Goal: Task Accomplishment & Management: Use online tool/utility

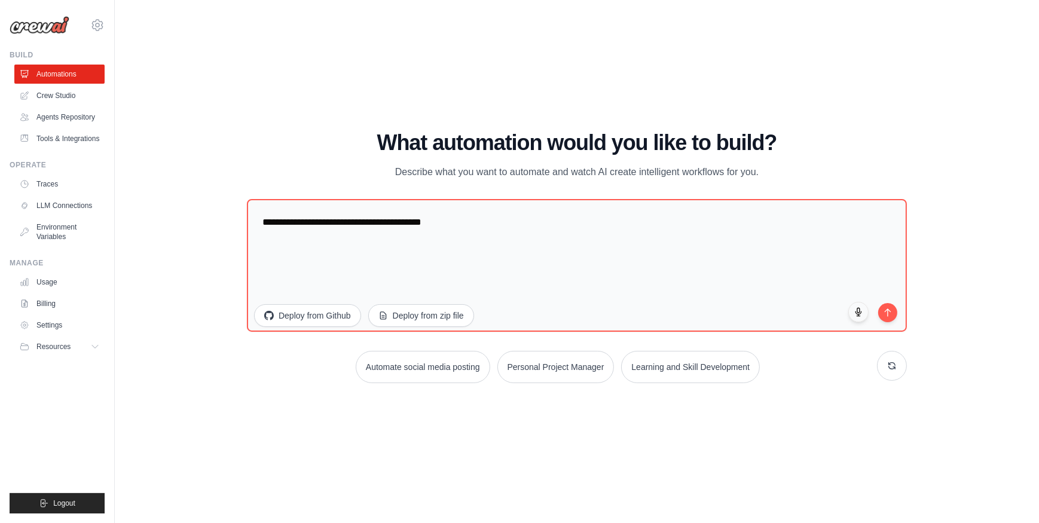
drag, startPoint x: 33, startPoint y: 51, endPoint x: 9, endPoint y: 53, distance: 24.0
click at [10, 53] on div "Build" at bounding box center [57, 55] width 95 height 10
click at [152, 110] on div "WALKTHROUGH See how [PERSON_NAME] works Try a prompt below to see how [PERSON_N…" at bounding box center [577, 261] width 886 height 499
click at [73, 69] on link "Automations" at bounding box center [61, 74] width 90 height 19
click at [57, 31] on img at bounding box center [40, 25] width 60 height 18
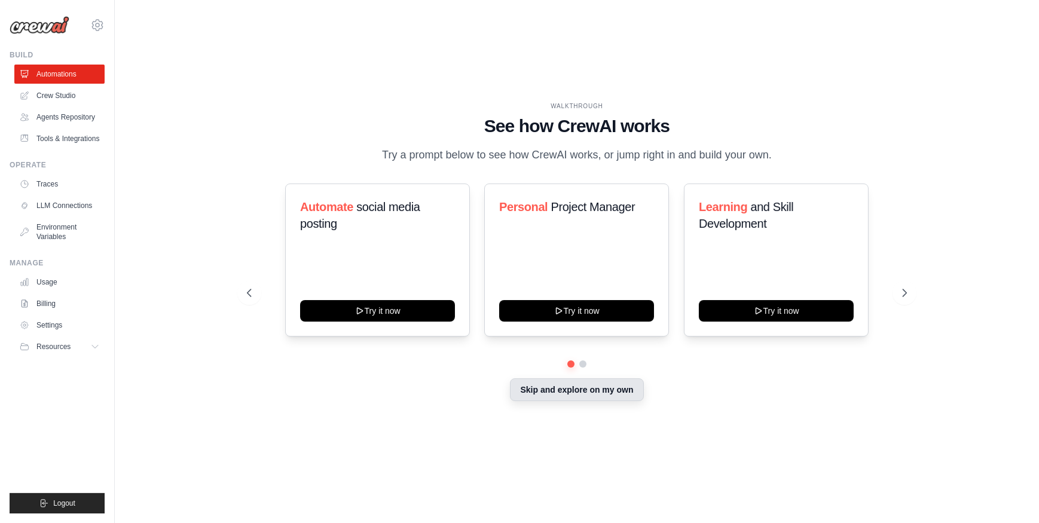
click at [563, 389] on button "Skip and explore on my own" at bounding box center [576, 390] width 133 height 23
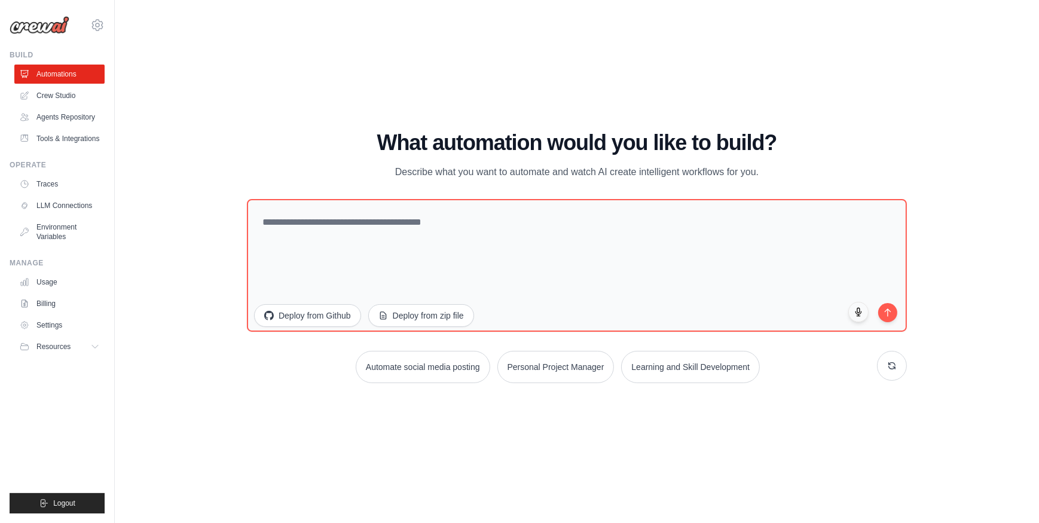
click at [484, 453] on div "WALKTHROUGH See how [PERSON_NAME] works Try a prompt below to see how [PERSON_N…" at bounding box center [577, 261] width 886 height 499
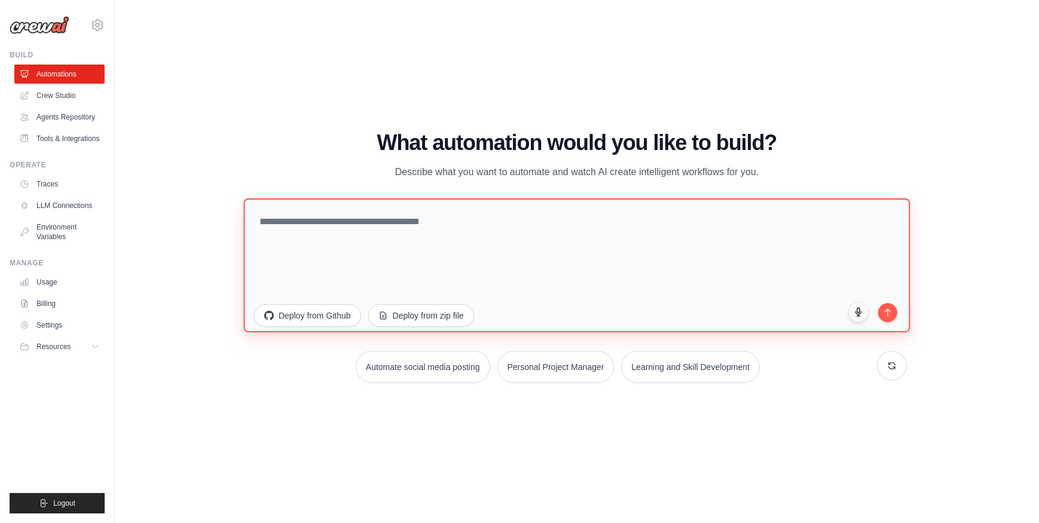
click at [348, 237] on textarea at bounding box center [576, 265] width 667 height 134
click at [327, 231] on textarea at bounding box center [576, 265] width 667 height 134
type textarea "**********"
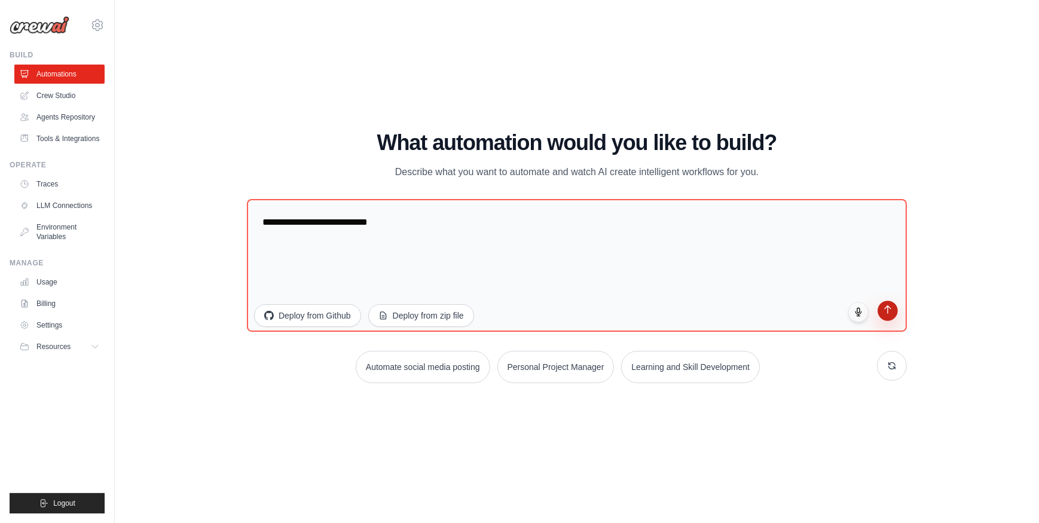
click at [889, 307] on icon "submit" at bounding box center [888, 309] width 10 height 10
click at [203, 131] on div "WALKTHROUGH See how [PERSON_NAME] works Try a prompt below to see how [PERSON_N…" at bounding box center [577, 261] width 886 height 499
click at [191, 173] on div "WALKTHROUGH See how [PERSON_NAME] works Try a prompt below to see how [PERSON_N…" at bounding box center [577, 261] width 886 height 499
click at [57, 184] on link "Traces" at bounding box center [61, 184] width 90 height 19
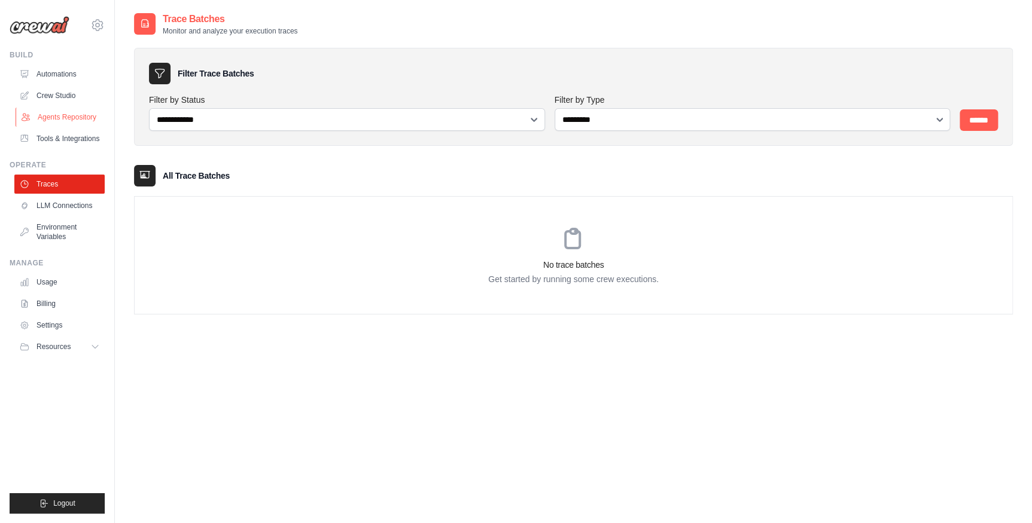
click at [72, 117] on link "Agents Repository" at bounding box center [61, 117] width 90 height 19
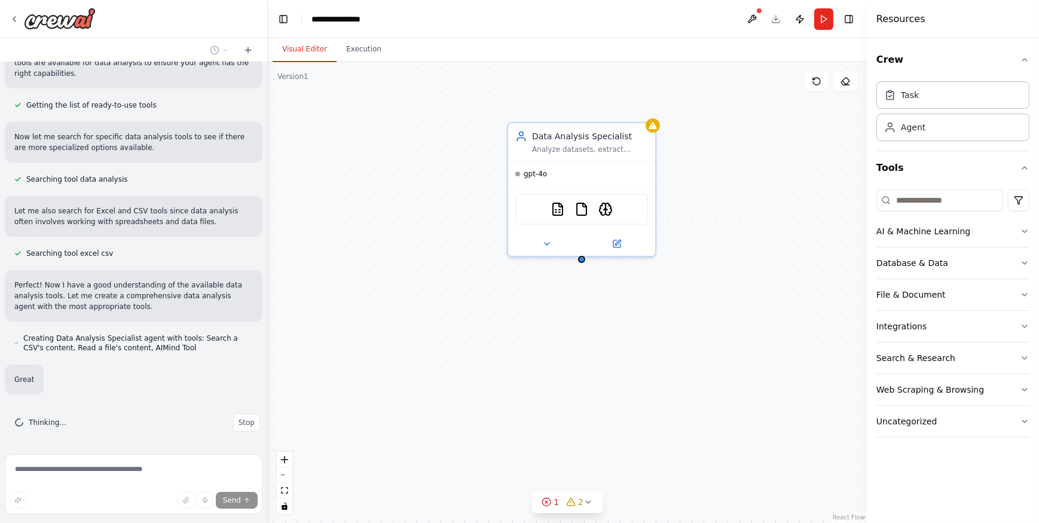
scroll to position [91, 0]
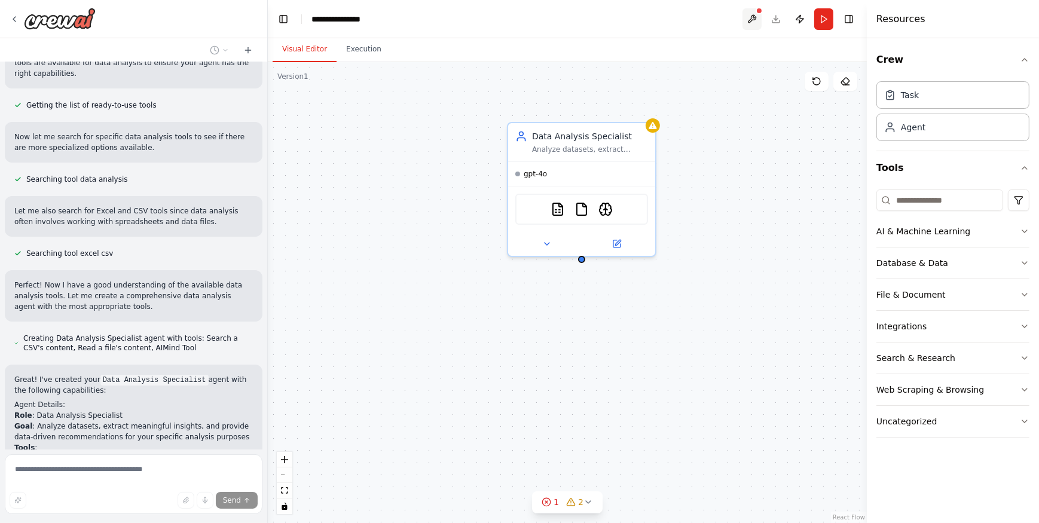
click at [752, 12] on button at bounding box center [752, 19] width 19 height 22
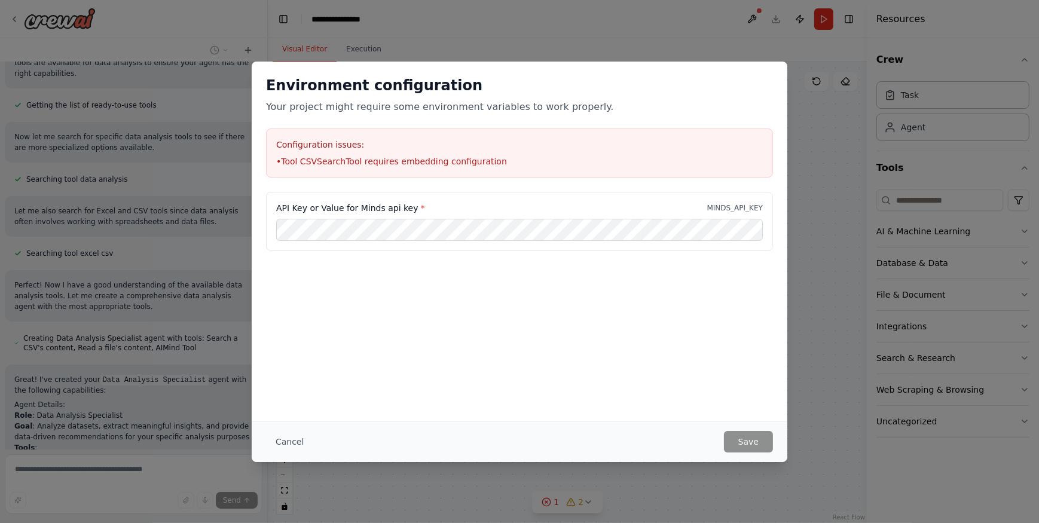
click at [794, 253] on div "Environment configuration Your project might require some environment variables…" at bounding box center [519, 261] width 1039 height 523
click at [289, 443] on button "Cancel" at bounding box center [289, 442] width 47 height 22
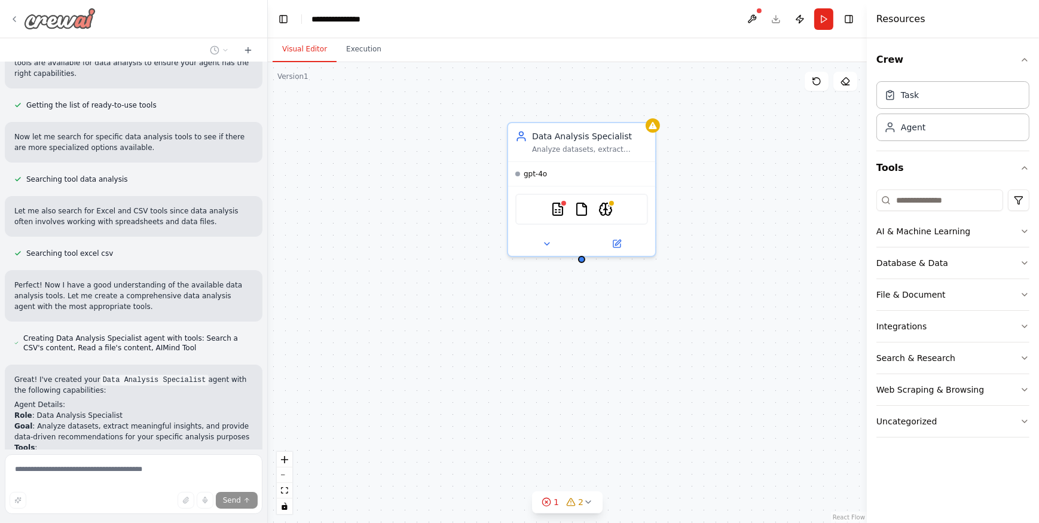
click at [24, 21] on img at bounding box center [60, 19] width 72 height 22
